Goal: Find contact information: Find contact information

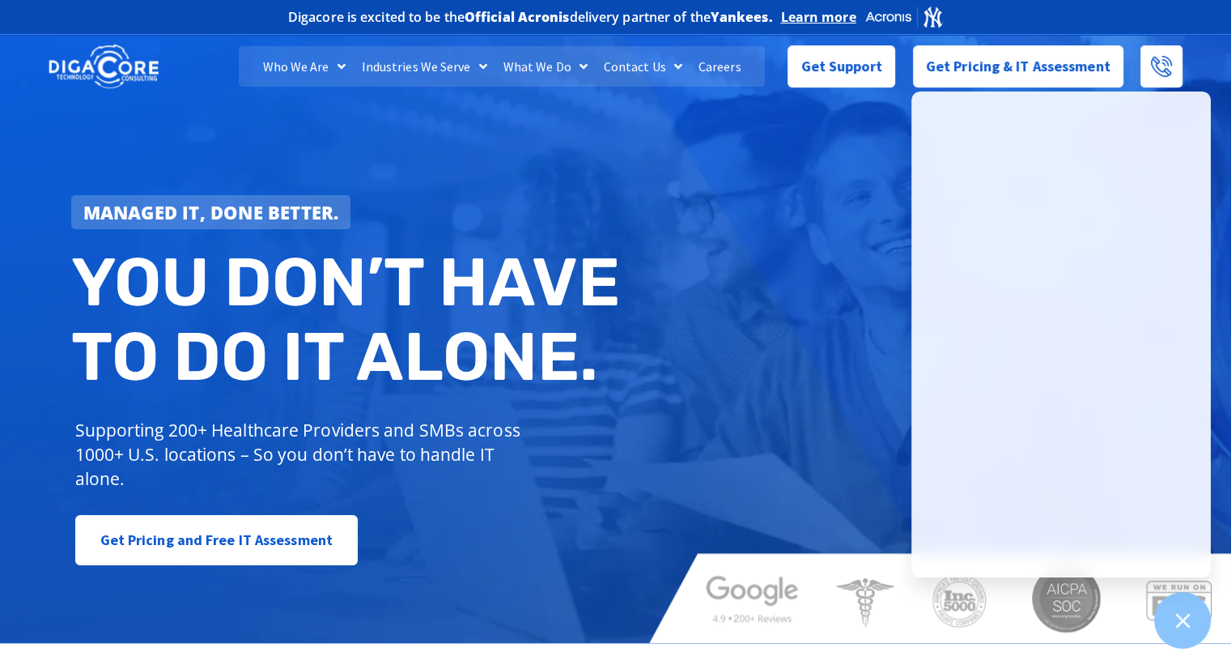
click at [780, 224] on div "Managed IT, done better. You don’t have to do IT alone. Supporting 200+ Healthc…" at bounding box center [615, 335] width 1231 height 615
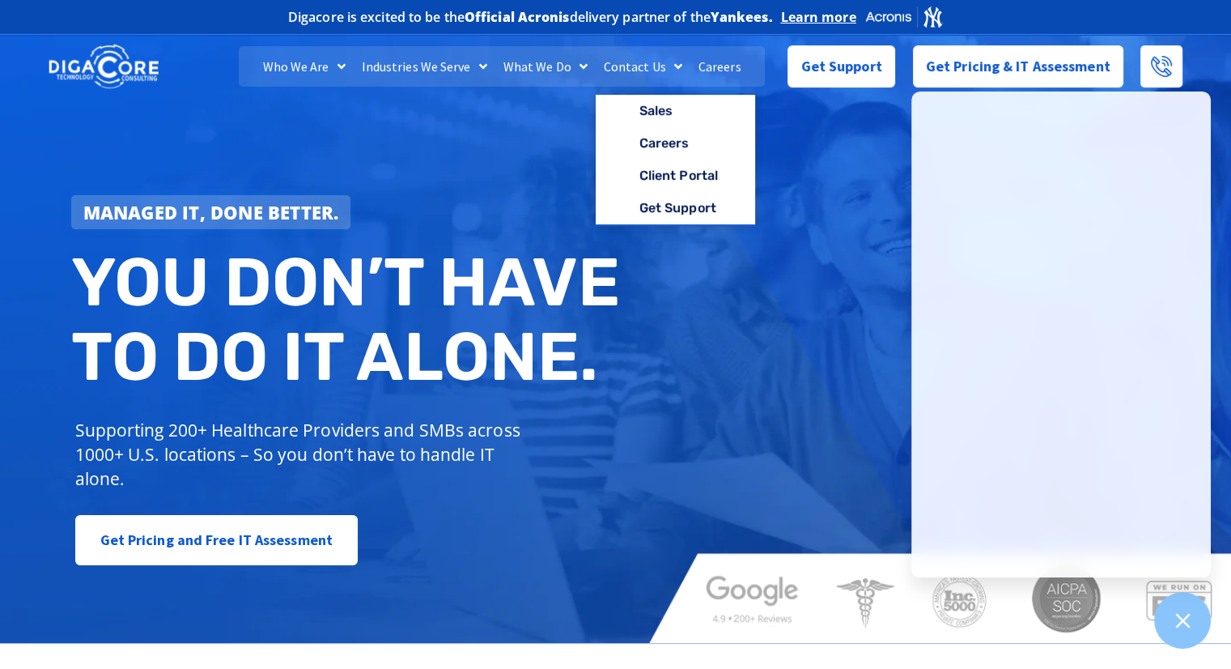
click at [674, 58] on span "Menu" at bounding box center [674, 66] width 16 height 29
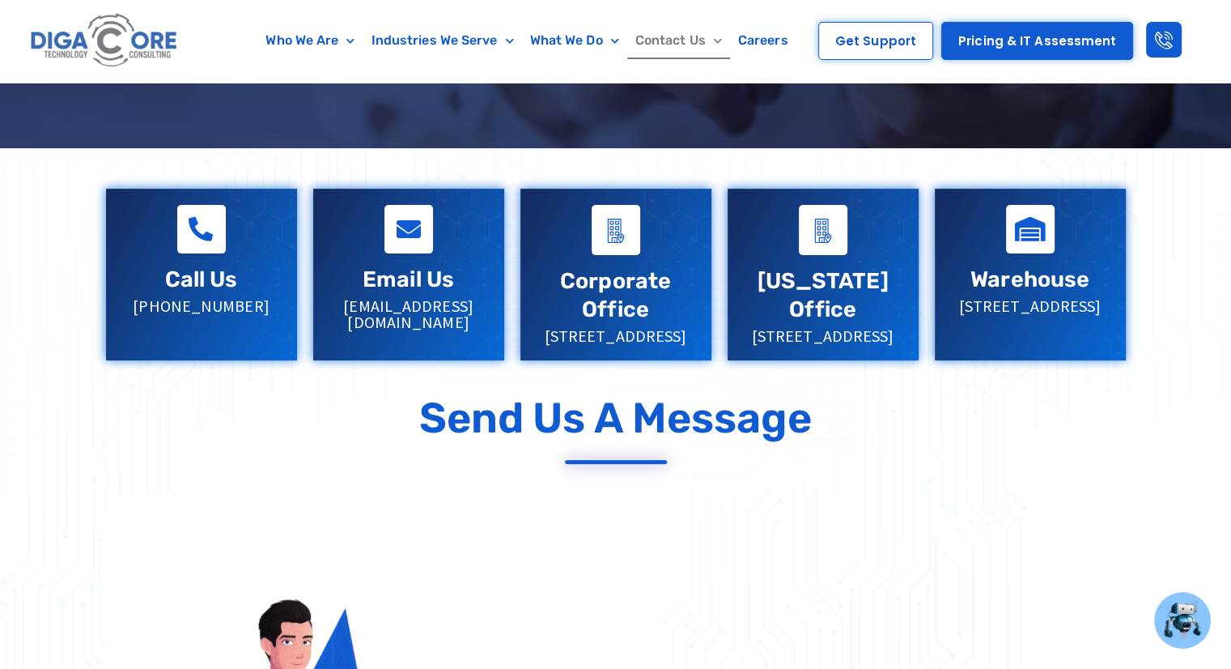
scroll to position [303, 0]
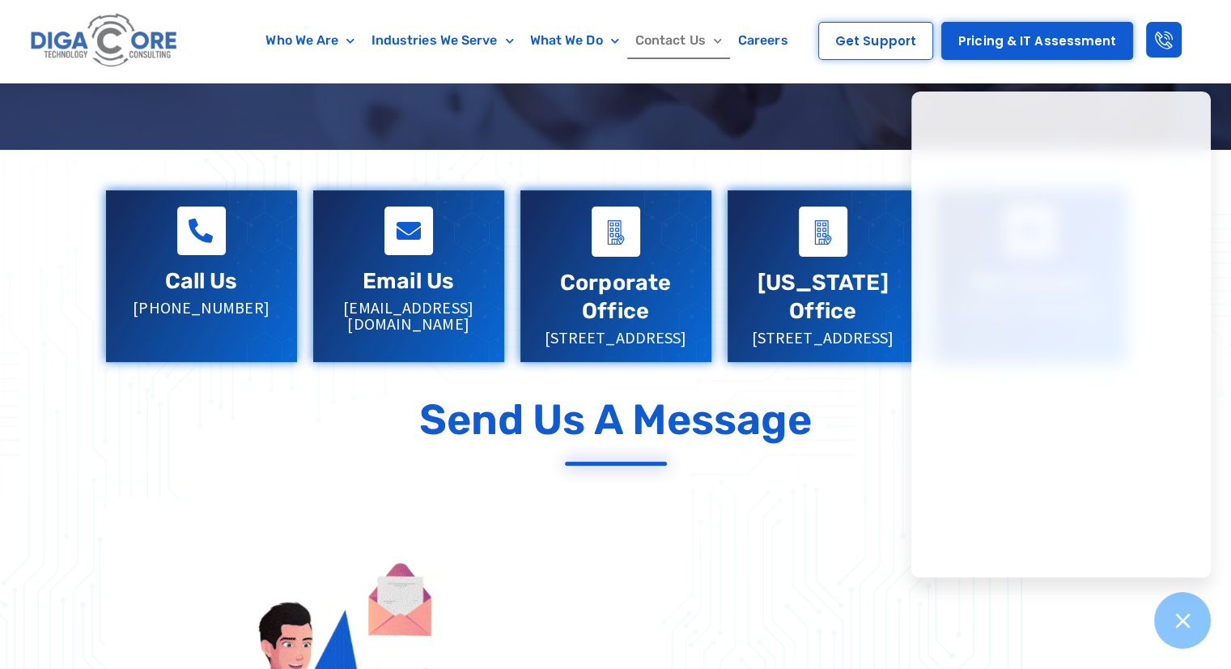
click at [810, 473] on div "Send Us a Message" at bounding box center [616, 429] width 1036 height 87
click at [1190, 629] on icon at bounding box center [1182, 620] width 21 height 21
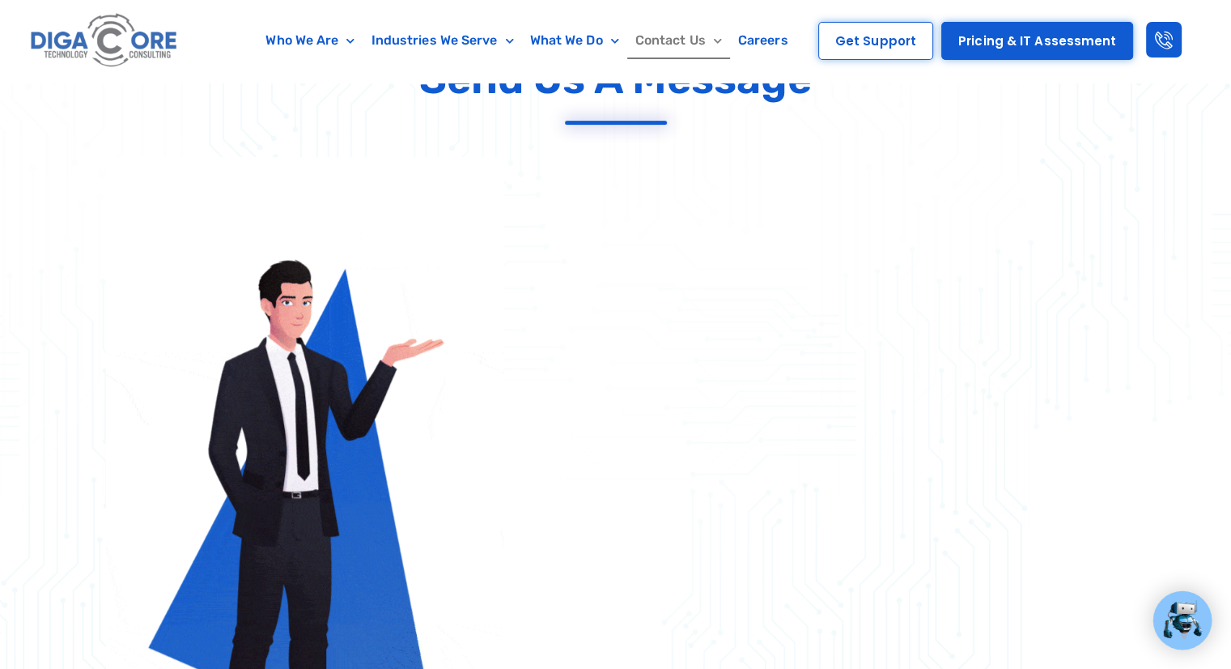
scroll to position [0, 0]
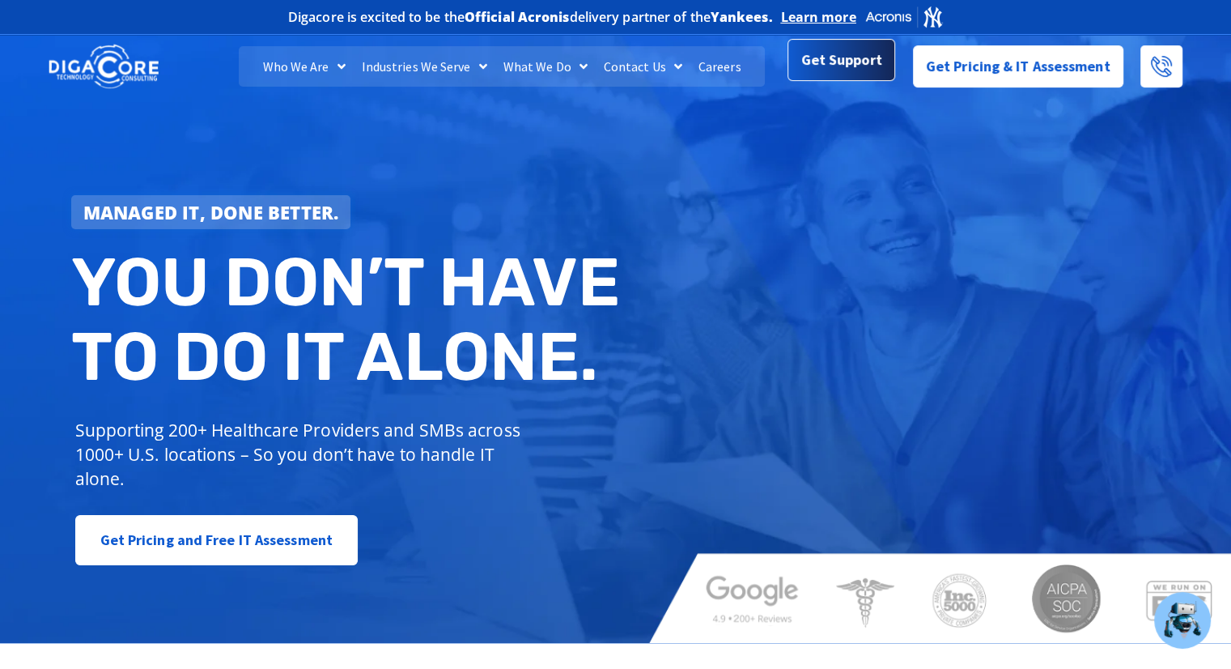
click at [852, 74] on span "Get Support" at bounding box center [841, 60] width 81 height 32
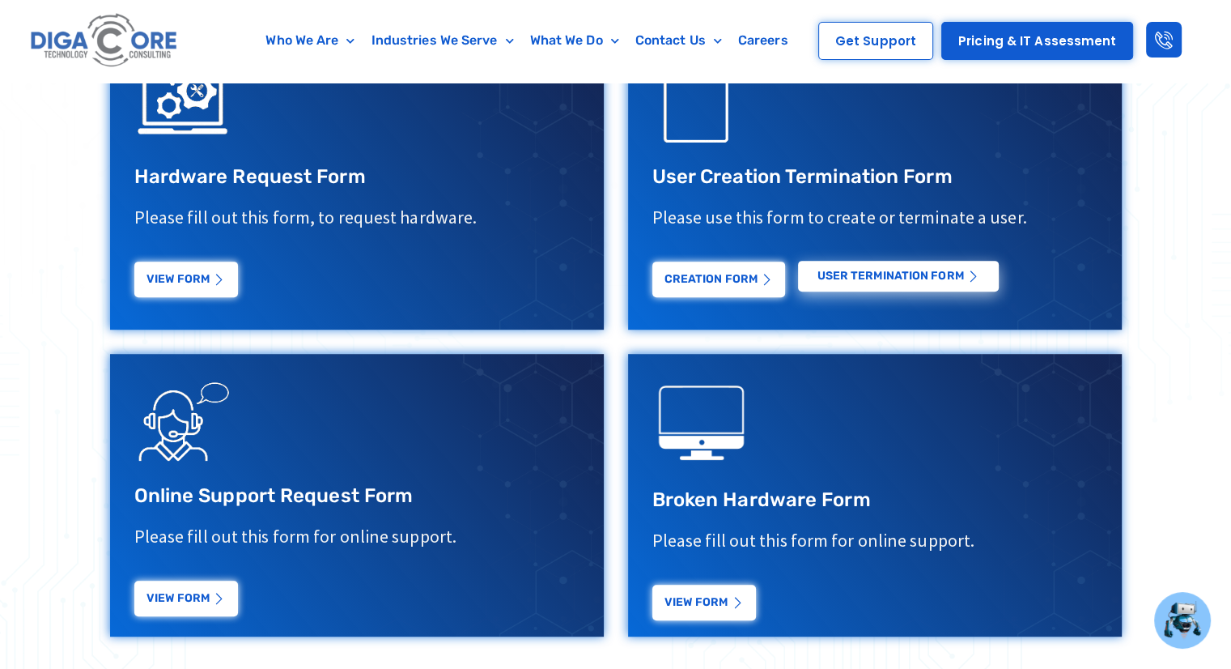
scroll to position [664, 0]
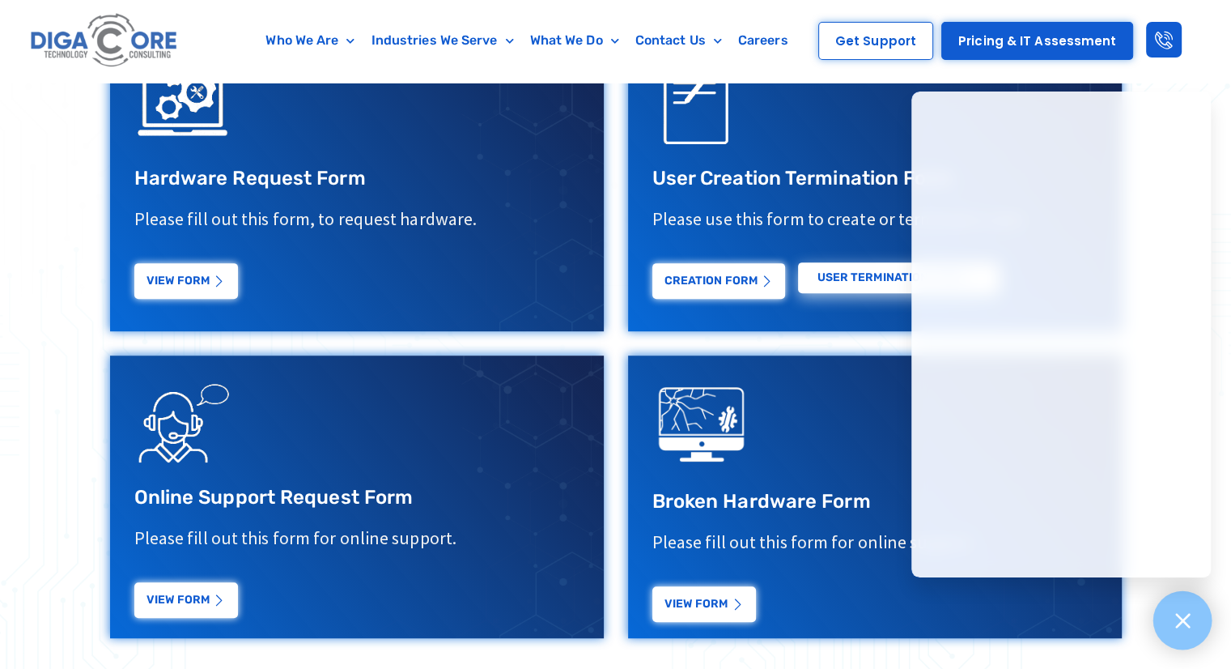
click at [1182, 614] on icon at bounding box center [1182, 620] width 21 height 21
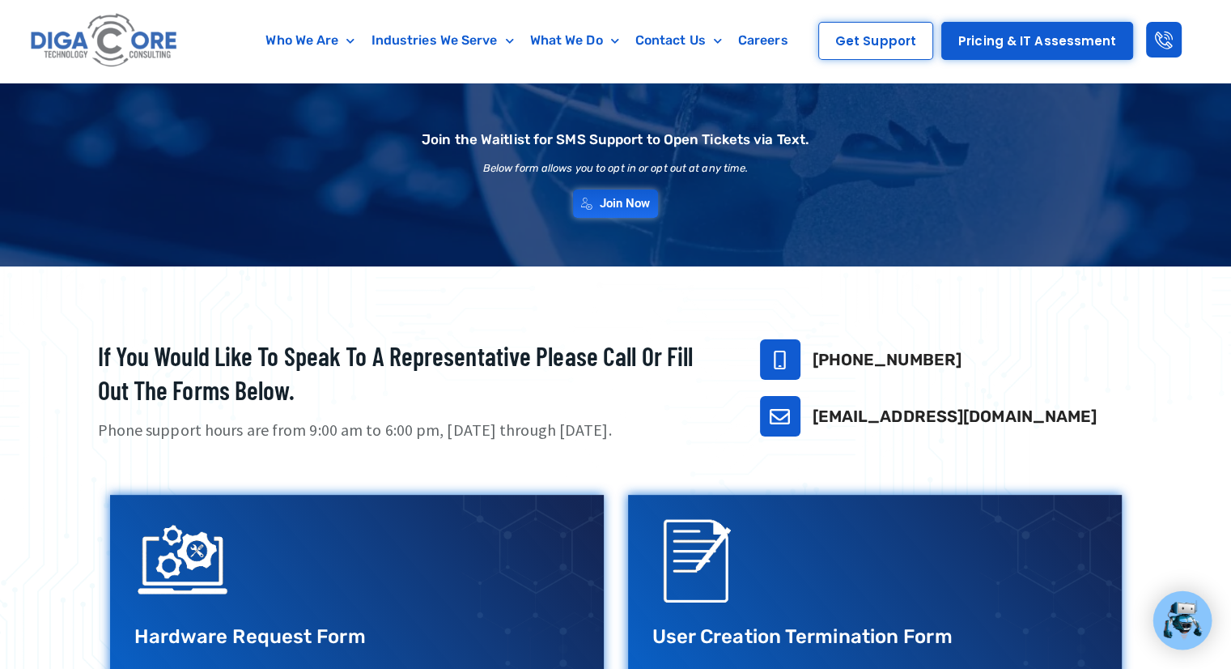
scroll to position [204, 0]
